Goal: Navigation & Orientation: Find specific page/section

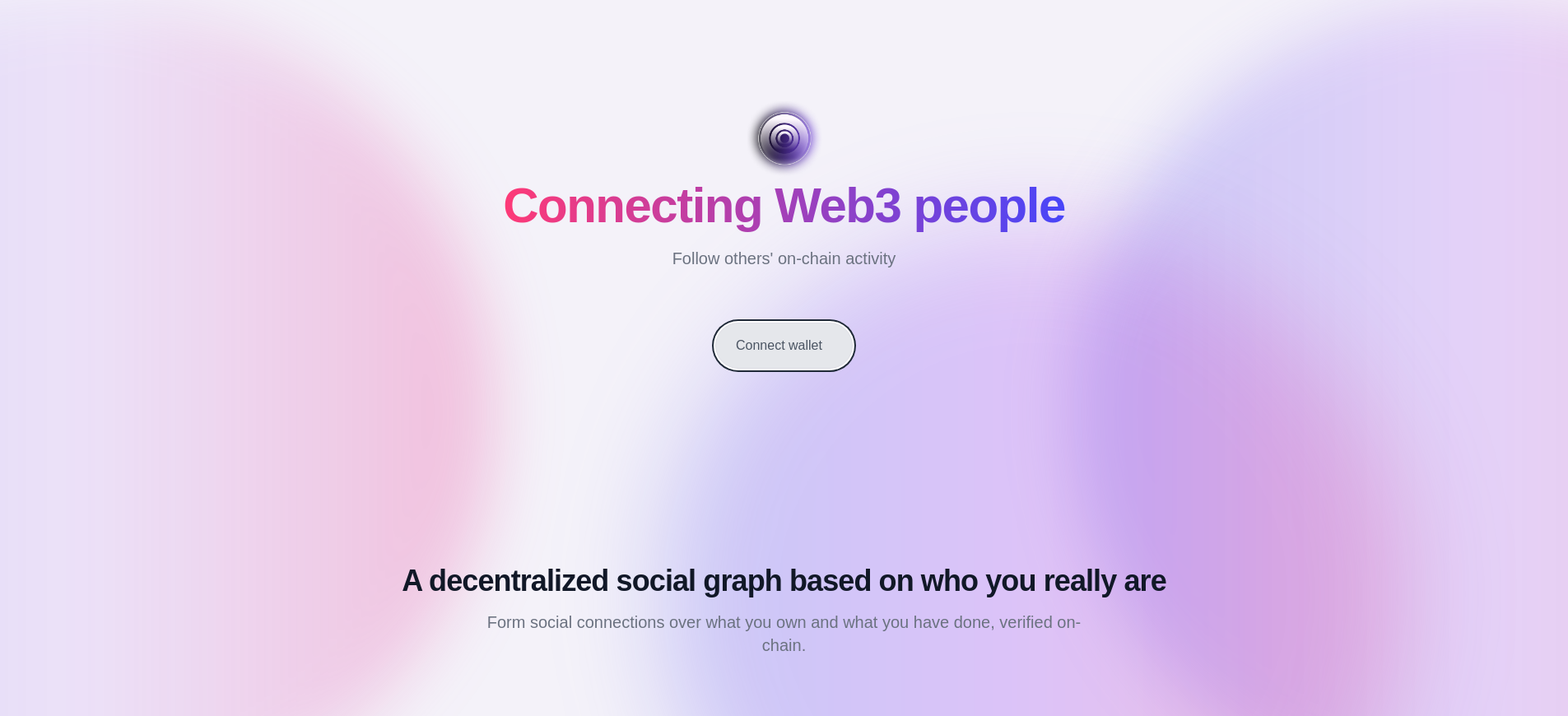
click at [784, 346] on button "Connect wallet" at bounding box center [784, 346] width 137 height 46
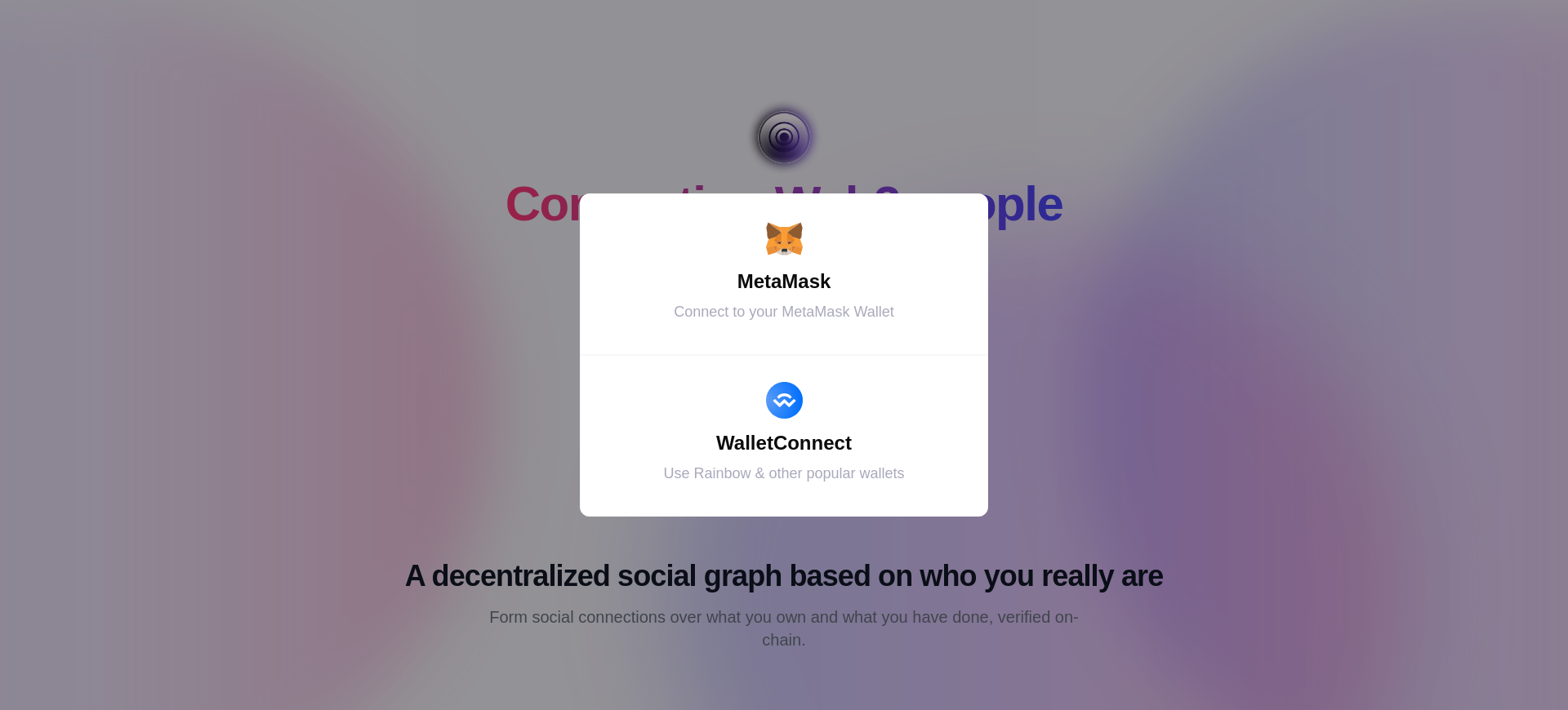
click at [784, 281] on div "MetaMask" at bounding box center [784, 281] width 368 height 30
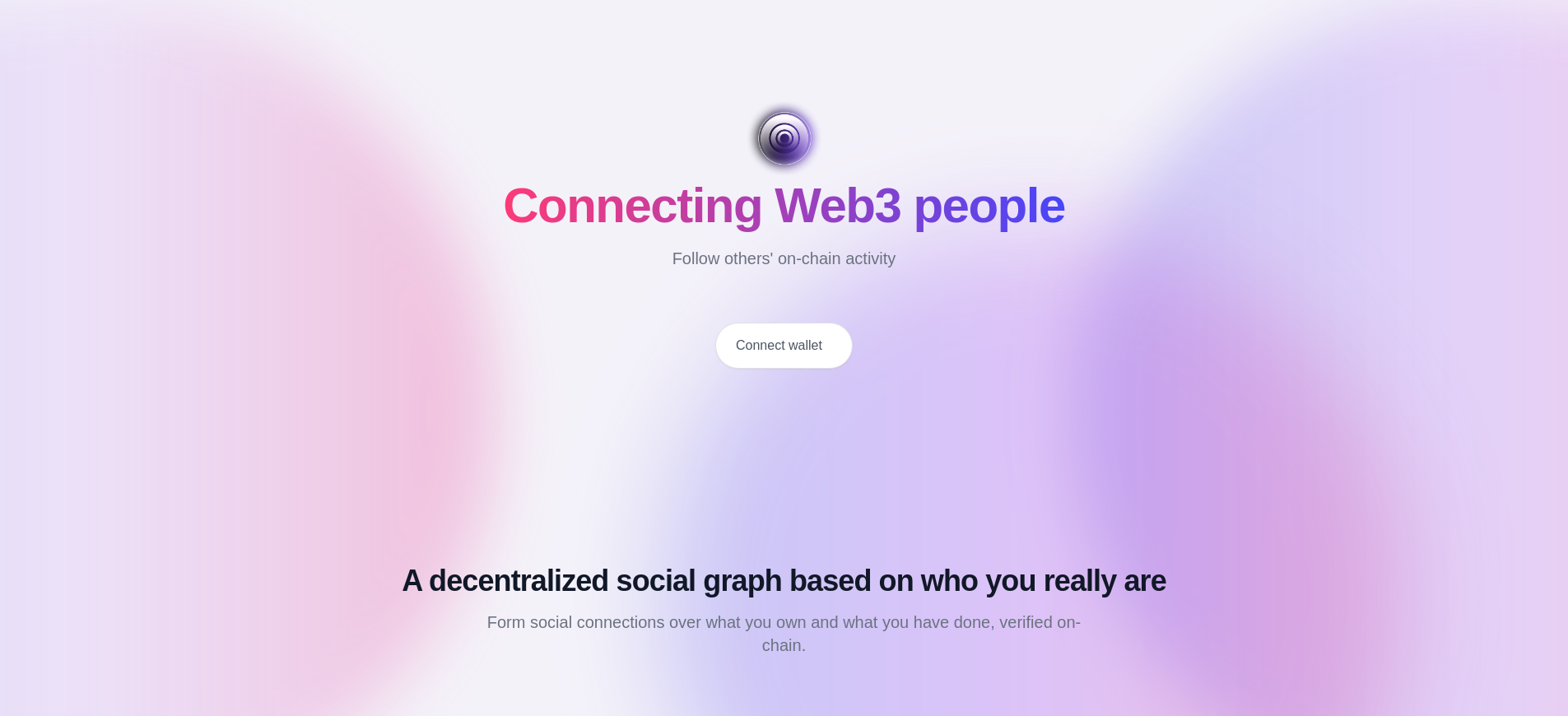
click at [784, 346] on button "Connect wallet" at bounding box center [784, 346] width 137 height 46
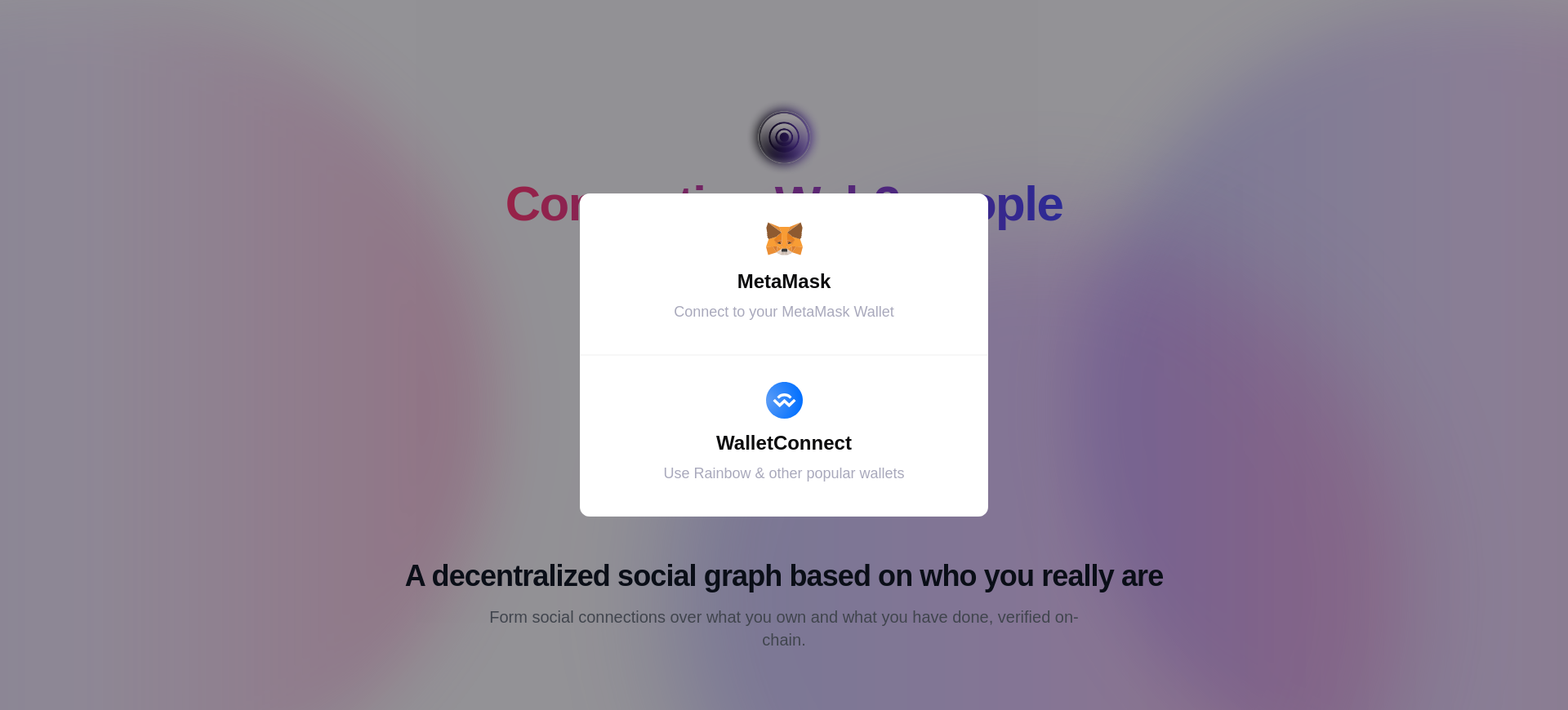
click at [784, 281] on div "MetaMask" at bounding box center [784, 281] width 368 height 30
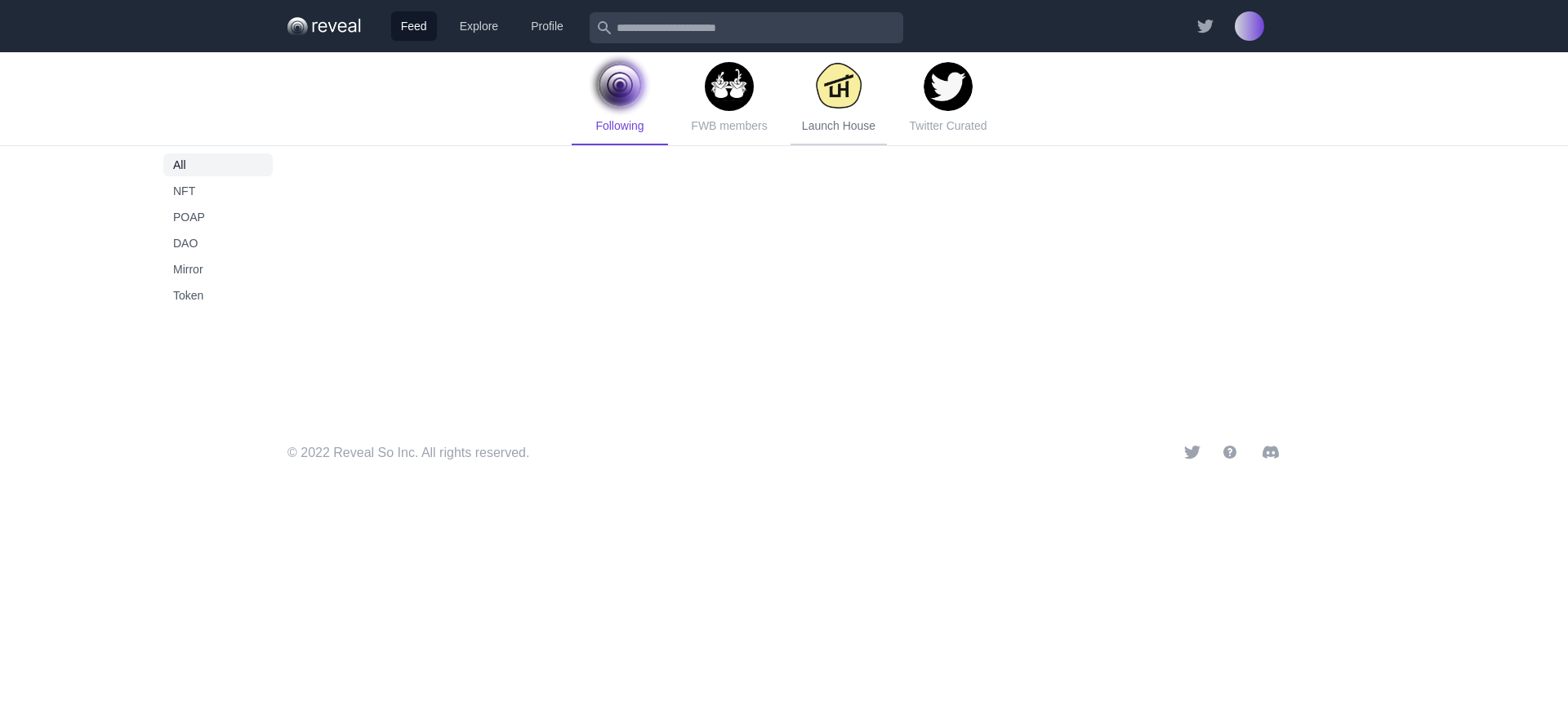
click at [838, 125] on span "Launch House" at bounding box center [838, 125] width 74 height 13
click at [218, 296] on span "Token" at bounding box center [218, 295] width 90 height 16
